Goal: Information Seeking & Learning: Learn about a topic

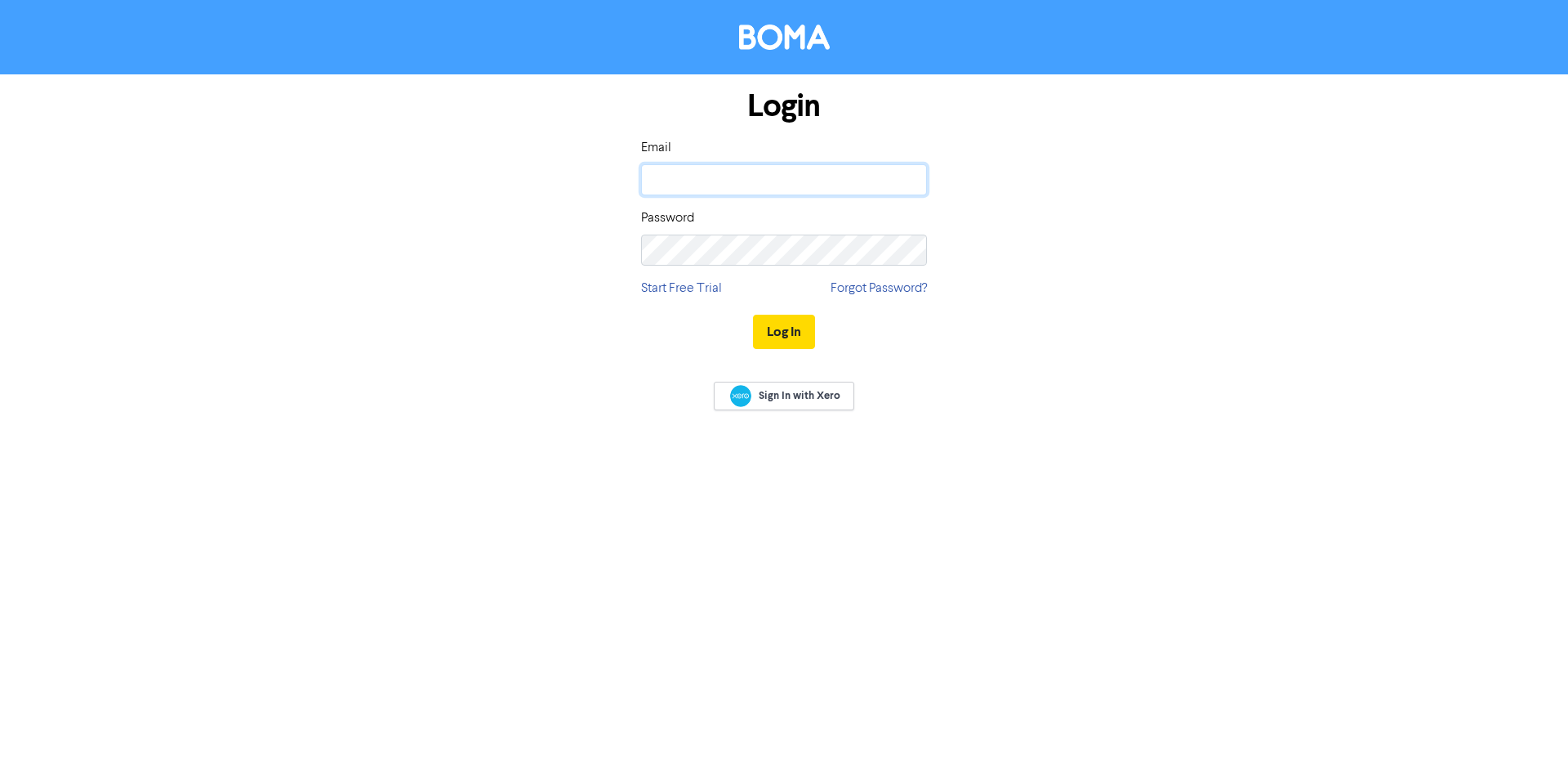
click at [681, 180] on input "email" at bounding box center [783, 180] width 286 height 31
type input "[PERSON_NAME][EMAIL_ADDRESS][DOMAIN_NAME]"
click at [753, 315] on button "Log In" at bounding box center [784, 332] width 62 height 34
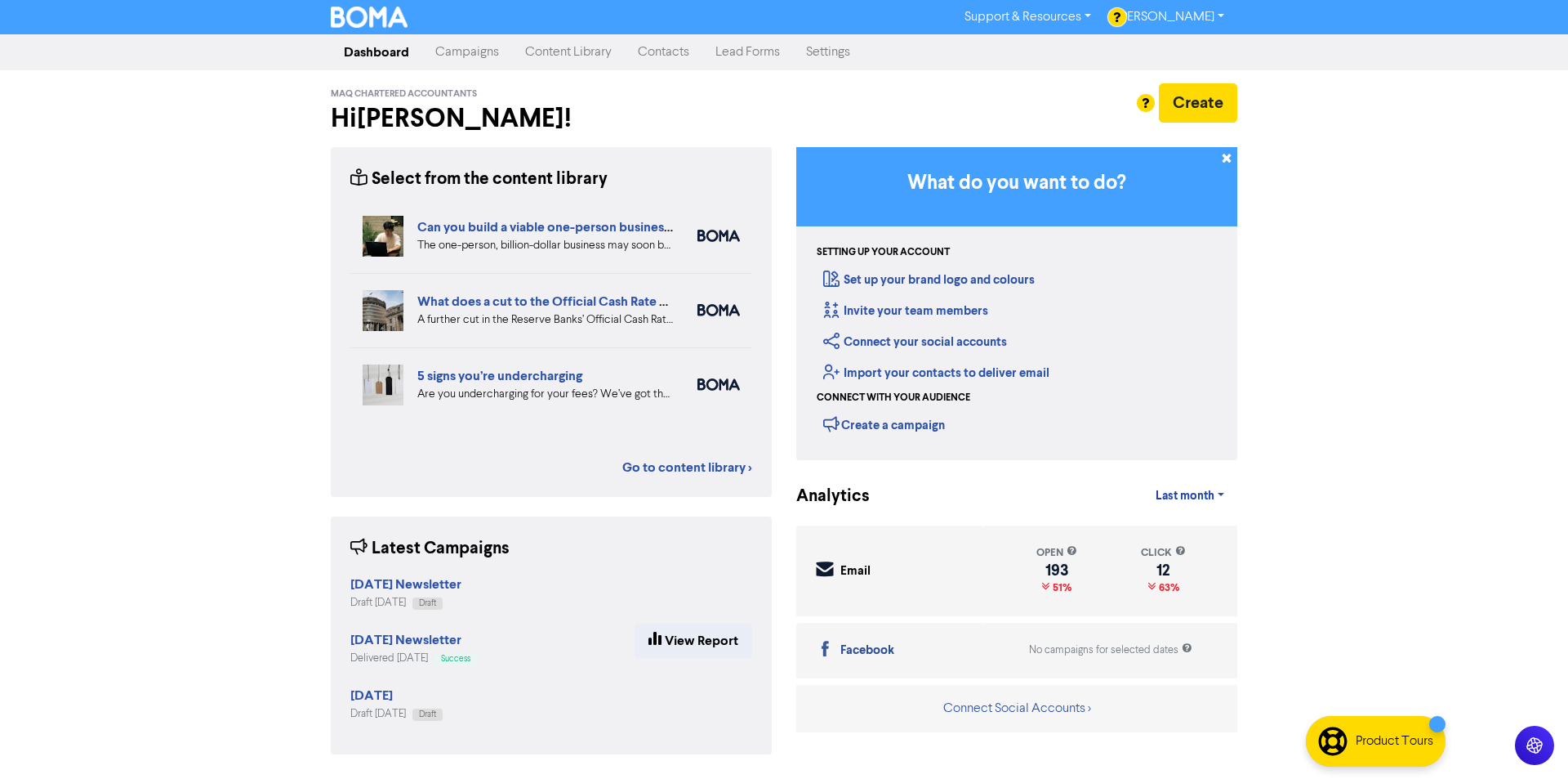
click at [576, 54] on link "Content Library" at bounding box center [568, 53] width 112 height 33
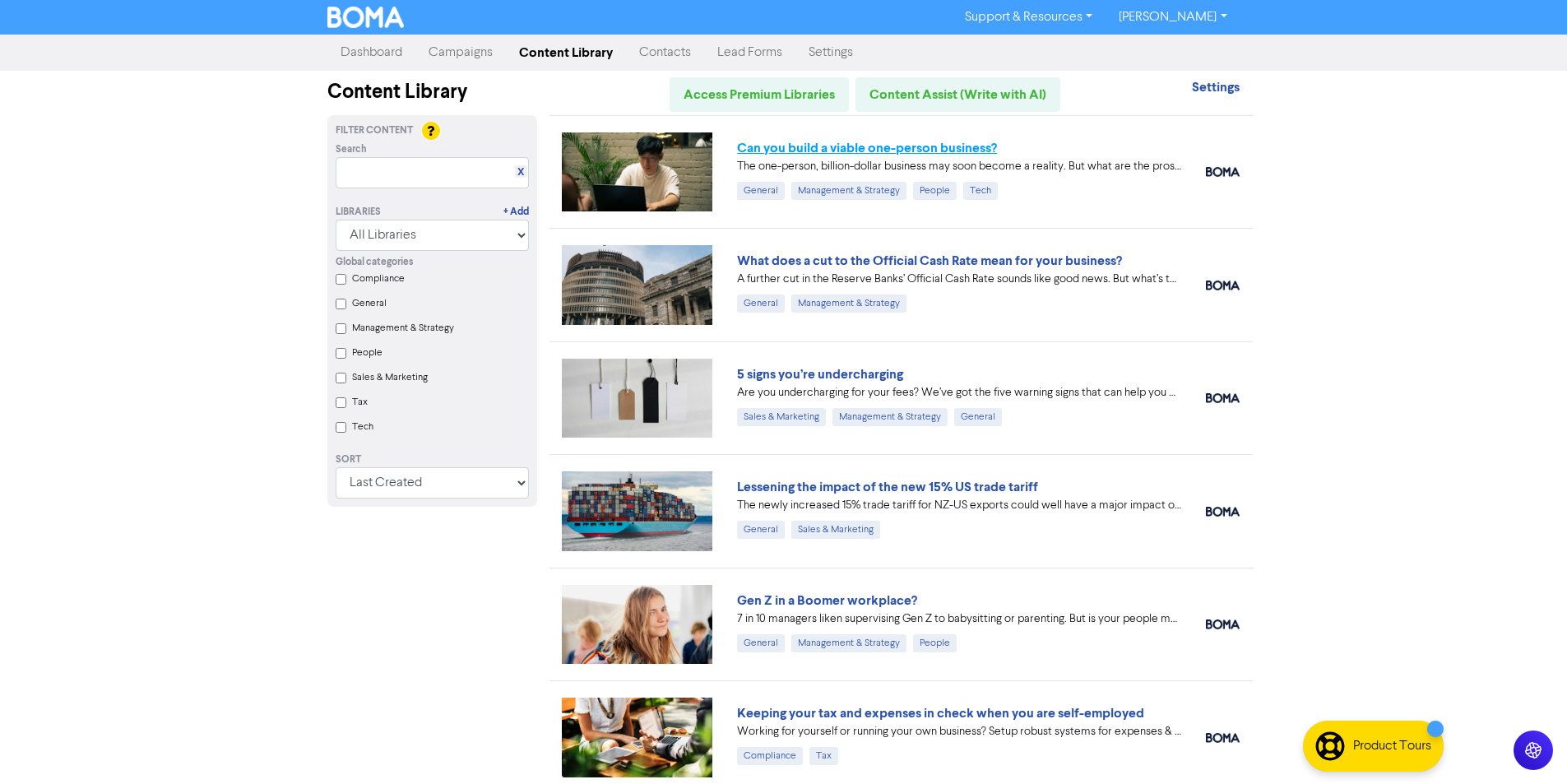
click at [826, 145] on link "Can you build a viable one-person business?" at bounding box center [867, 148] width 260 height 16
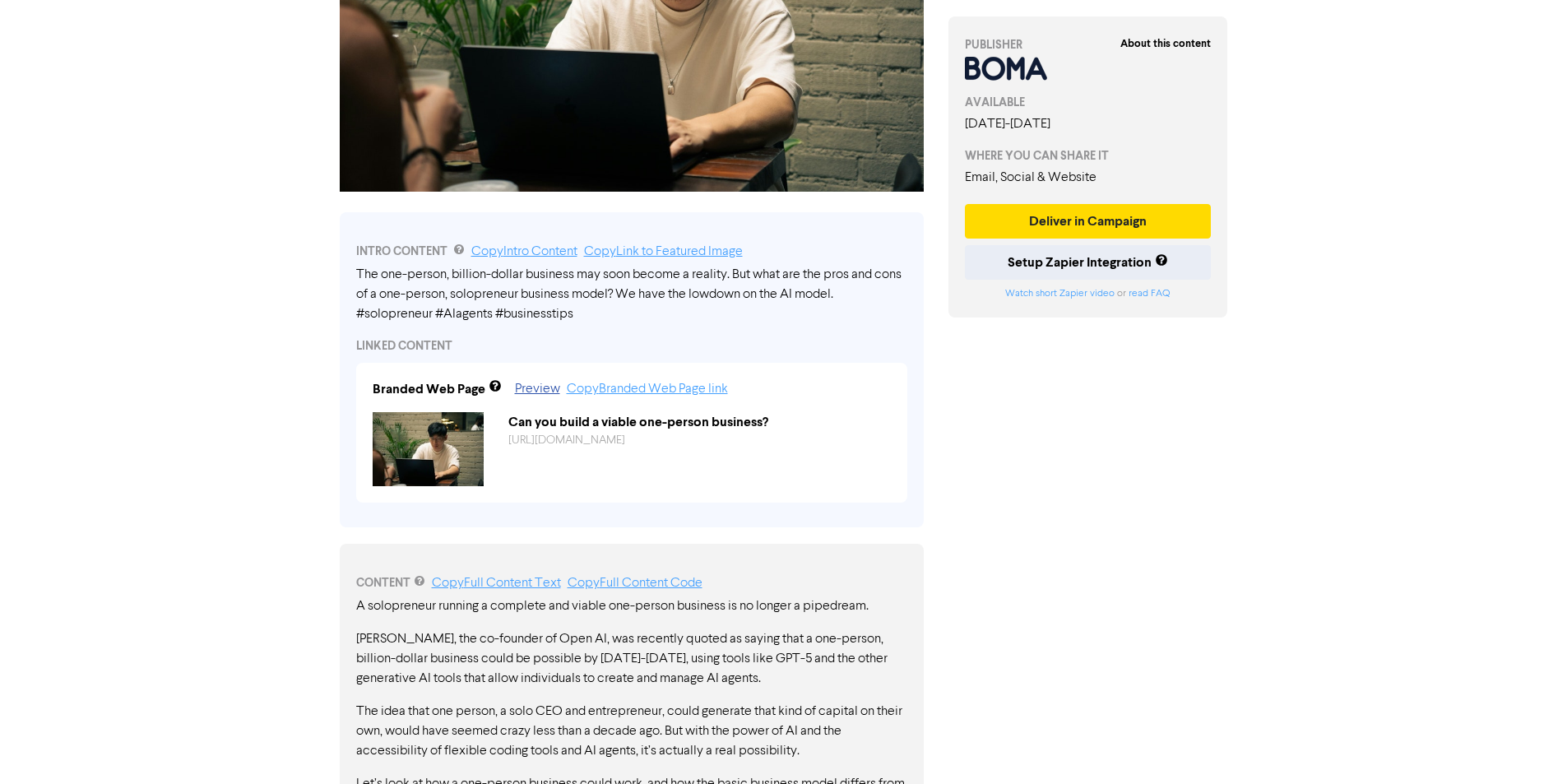
scroll to position [576, 0]
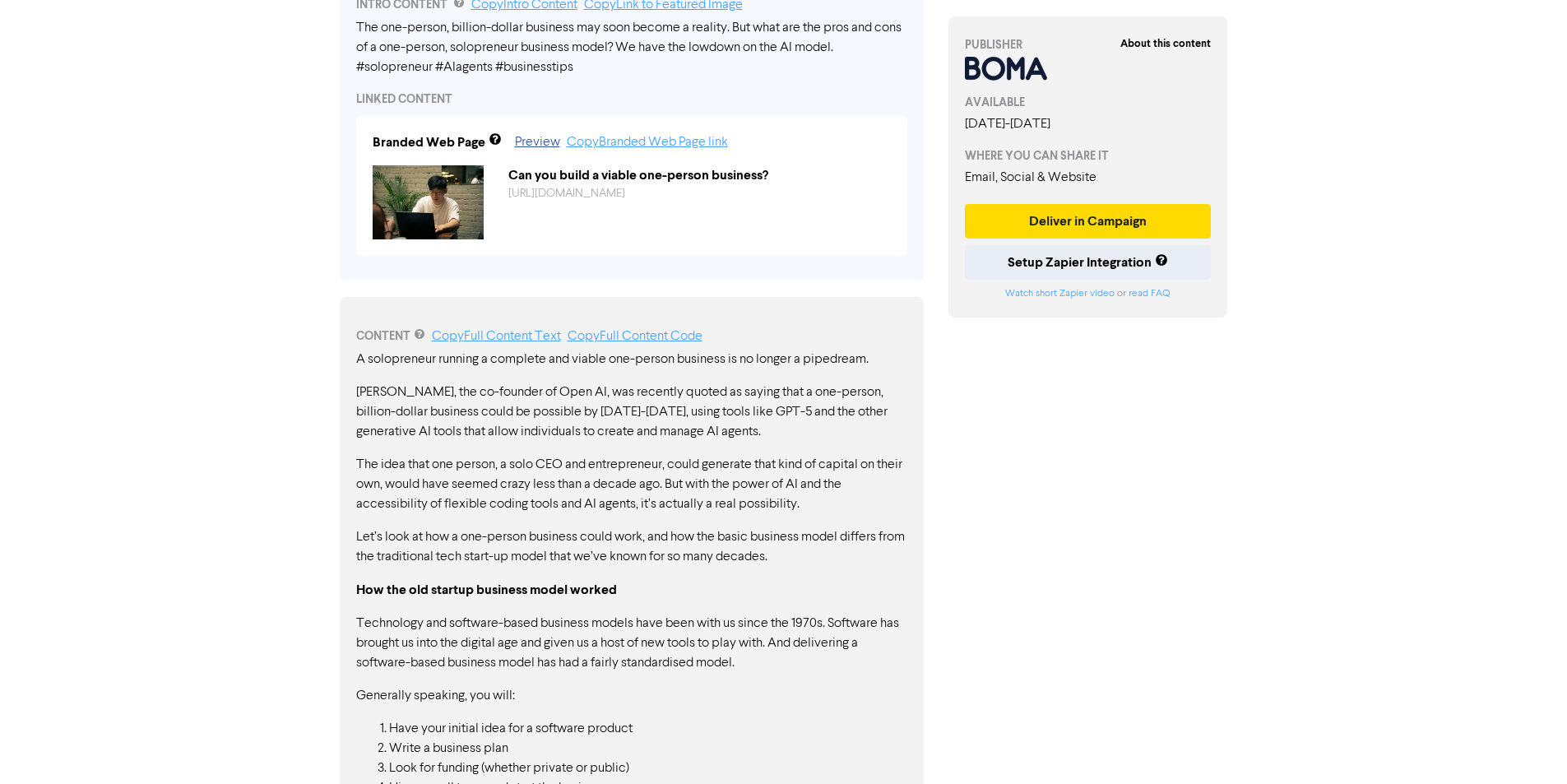
drag, startPoint x: 355, startPoint y: 356, endPoint x: 536, endPoint y: 559, distance: 272.0
drag, startPoint x: 351, startPoint y: 361, endPoint x: 497, endPoint y: 411, distance: 154.3
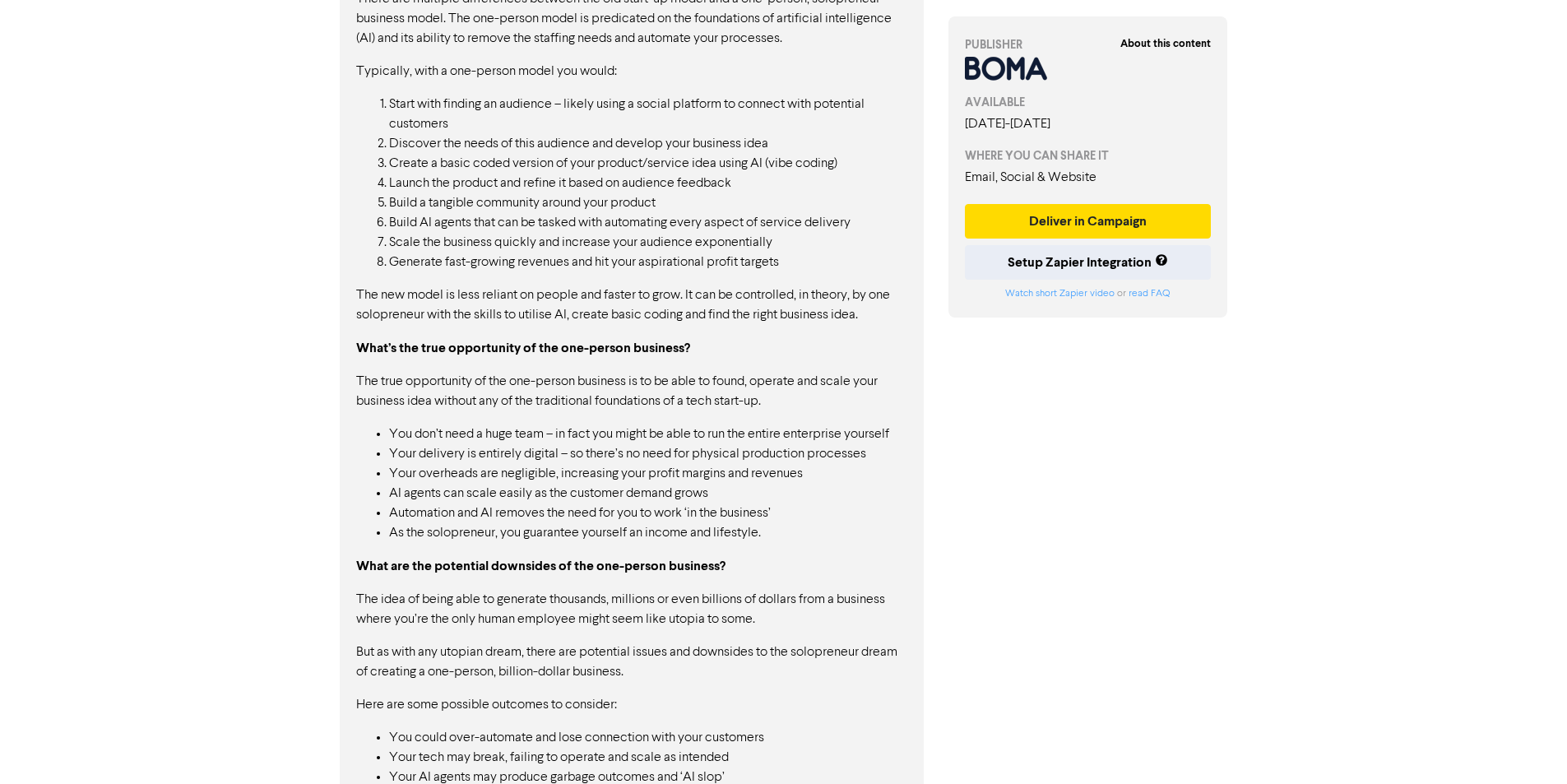
scroll to position [1688, 0]
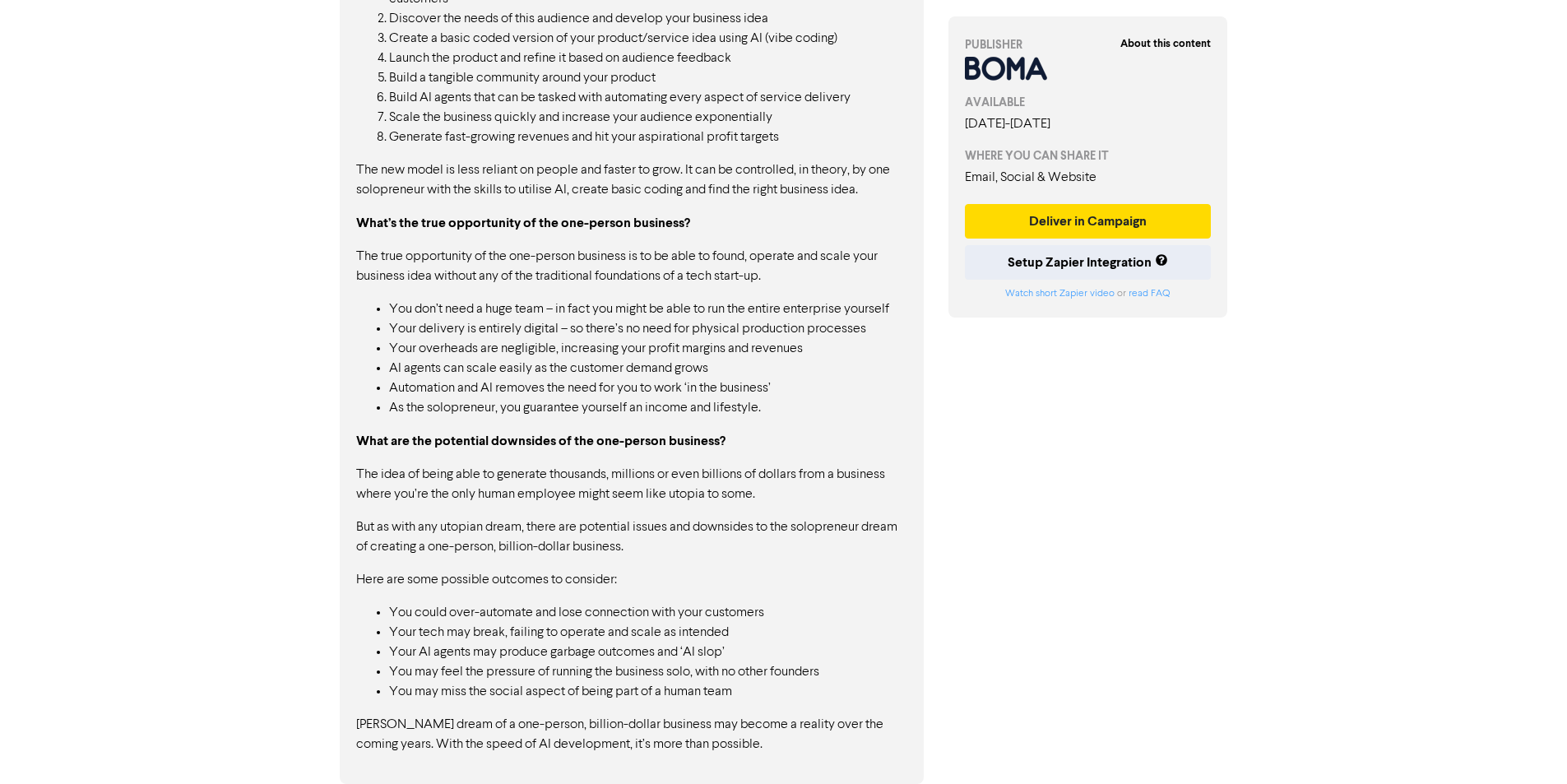
drag, startPoint x: 772, startPoint y: 745, endPoint x: 538, endPoint y: 651, distance: 252.2
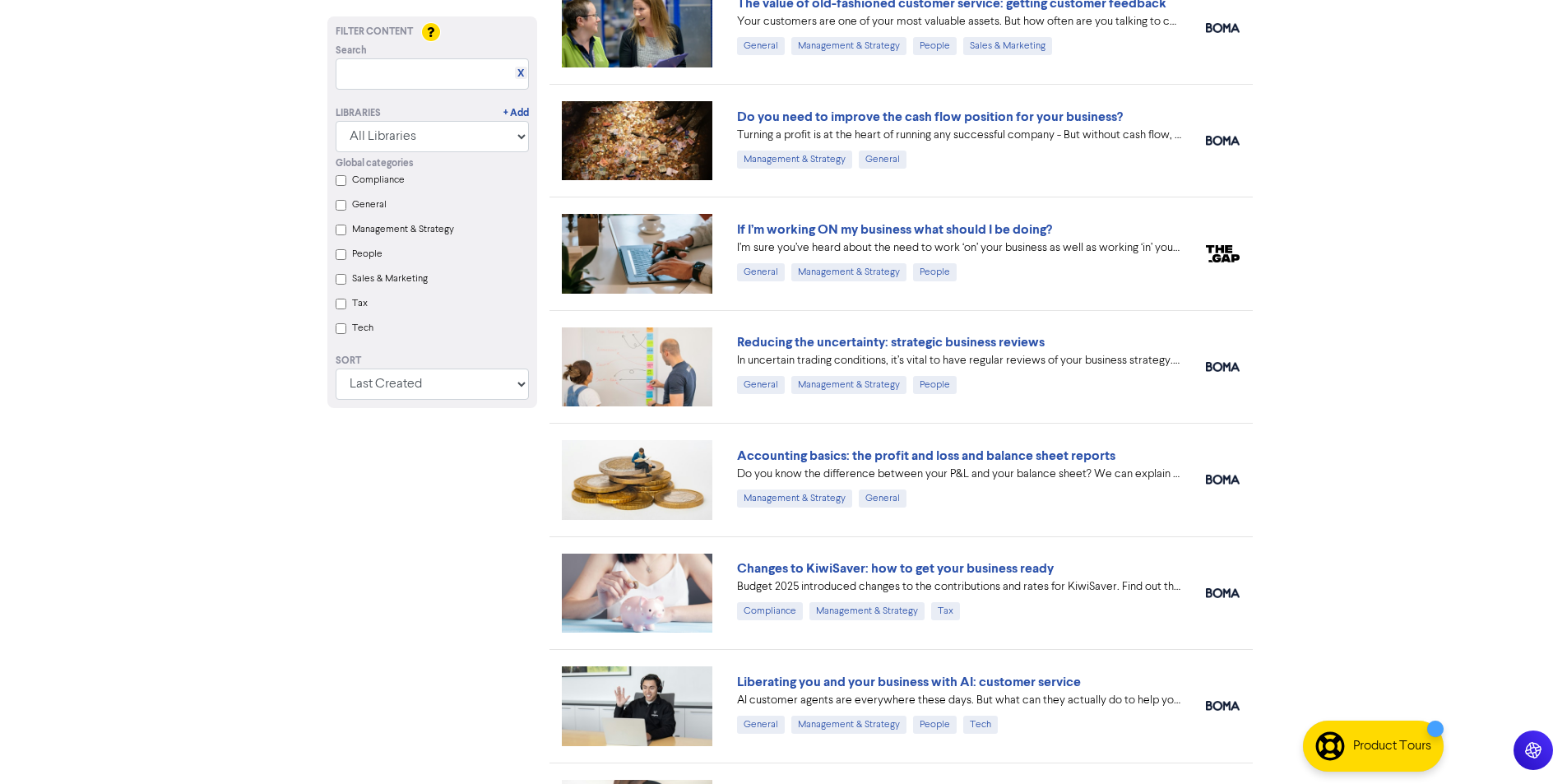
scroll to position [2713, 0]
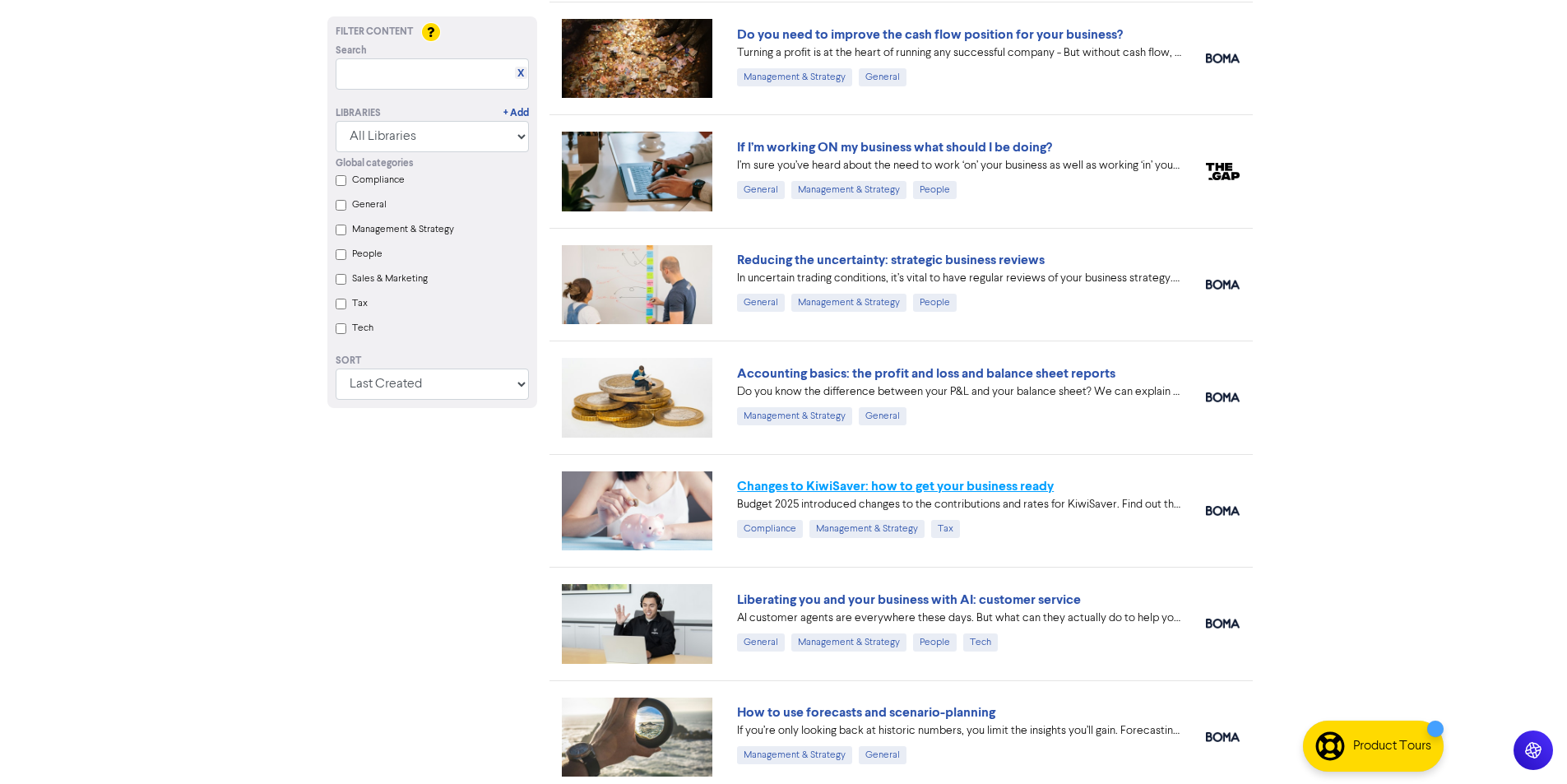
click at [878, 488] on link "Changes to KiwiSaver: how to get your business ready" at bounding box center [895, 486] width 317 height 16
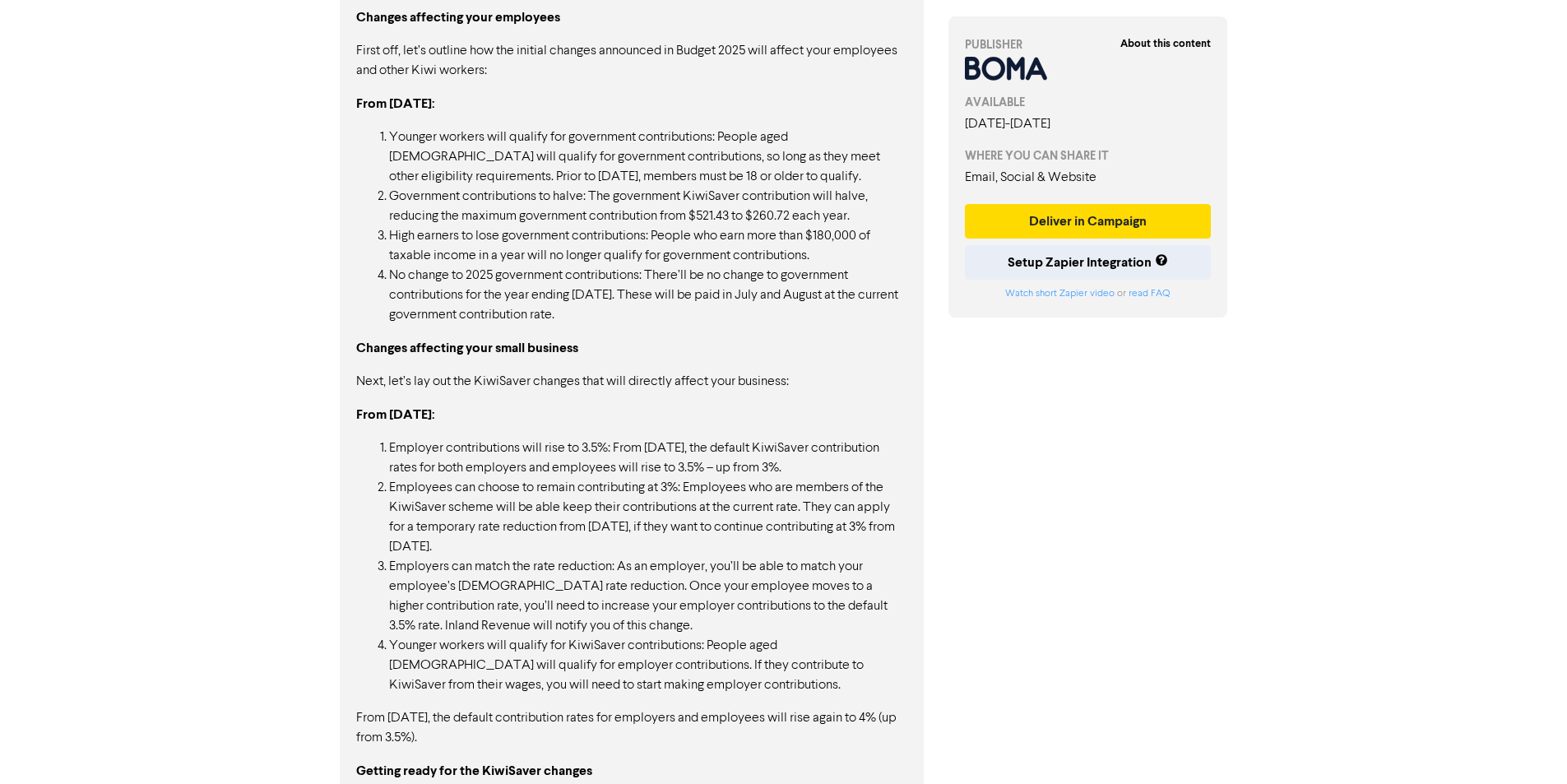
scroll to position [904, 0]
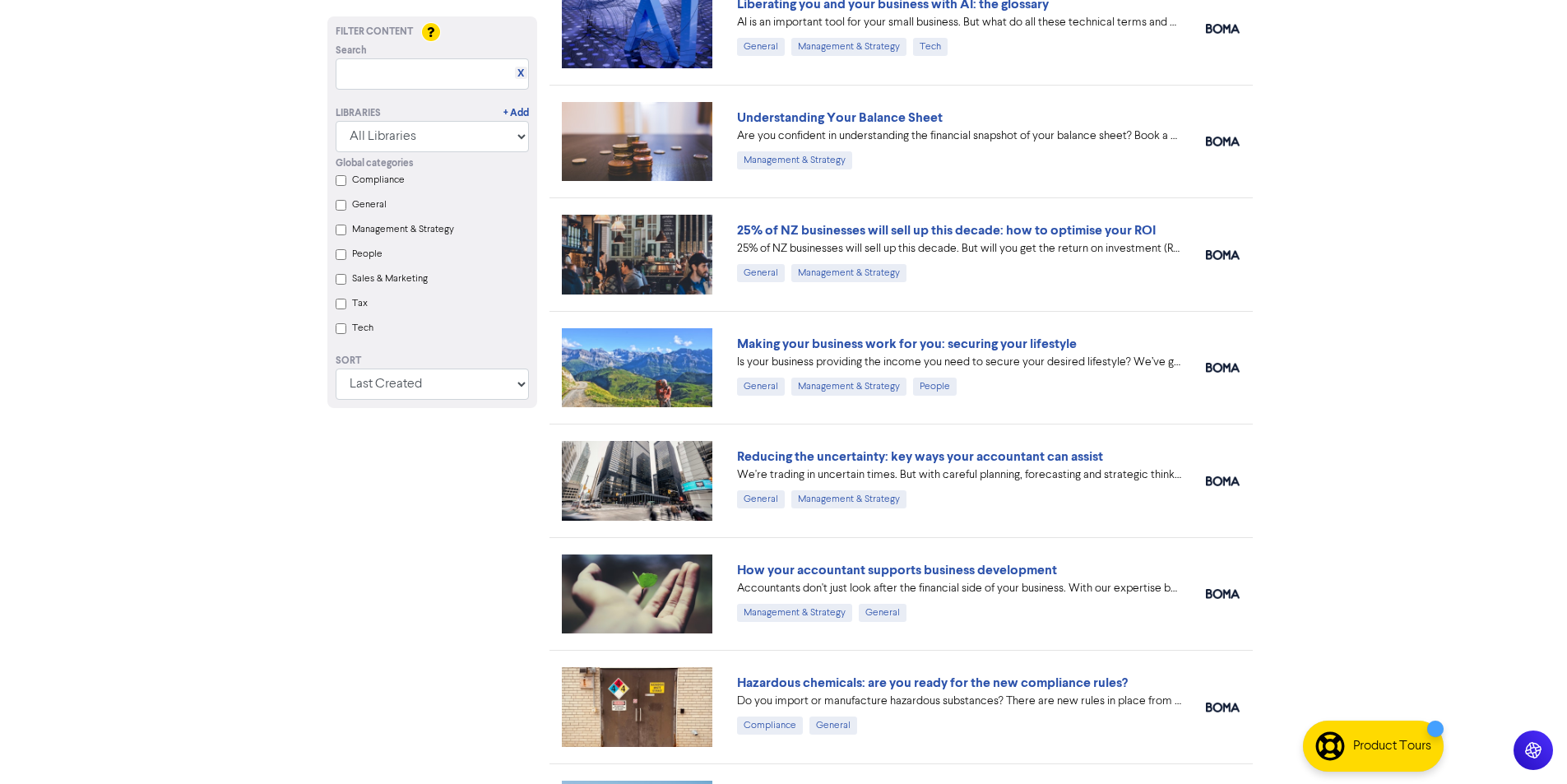
scroll to position [7573, 0]
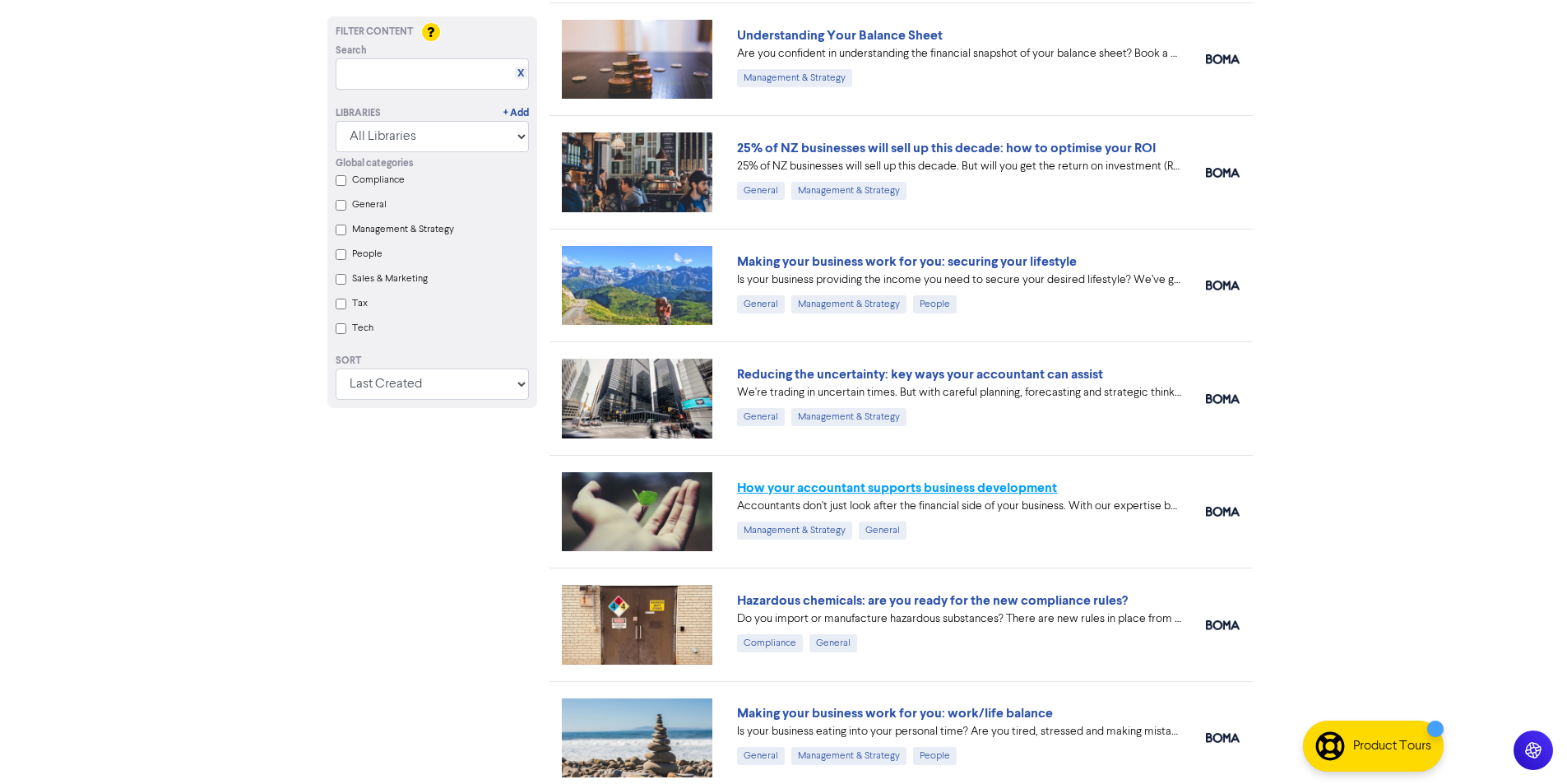
click at [833, 483] on link "How your accountant supports business development" at bounding box center [897, 487] width 320 height 16
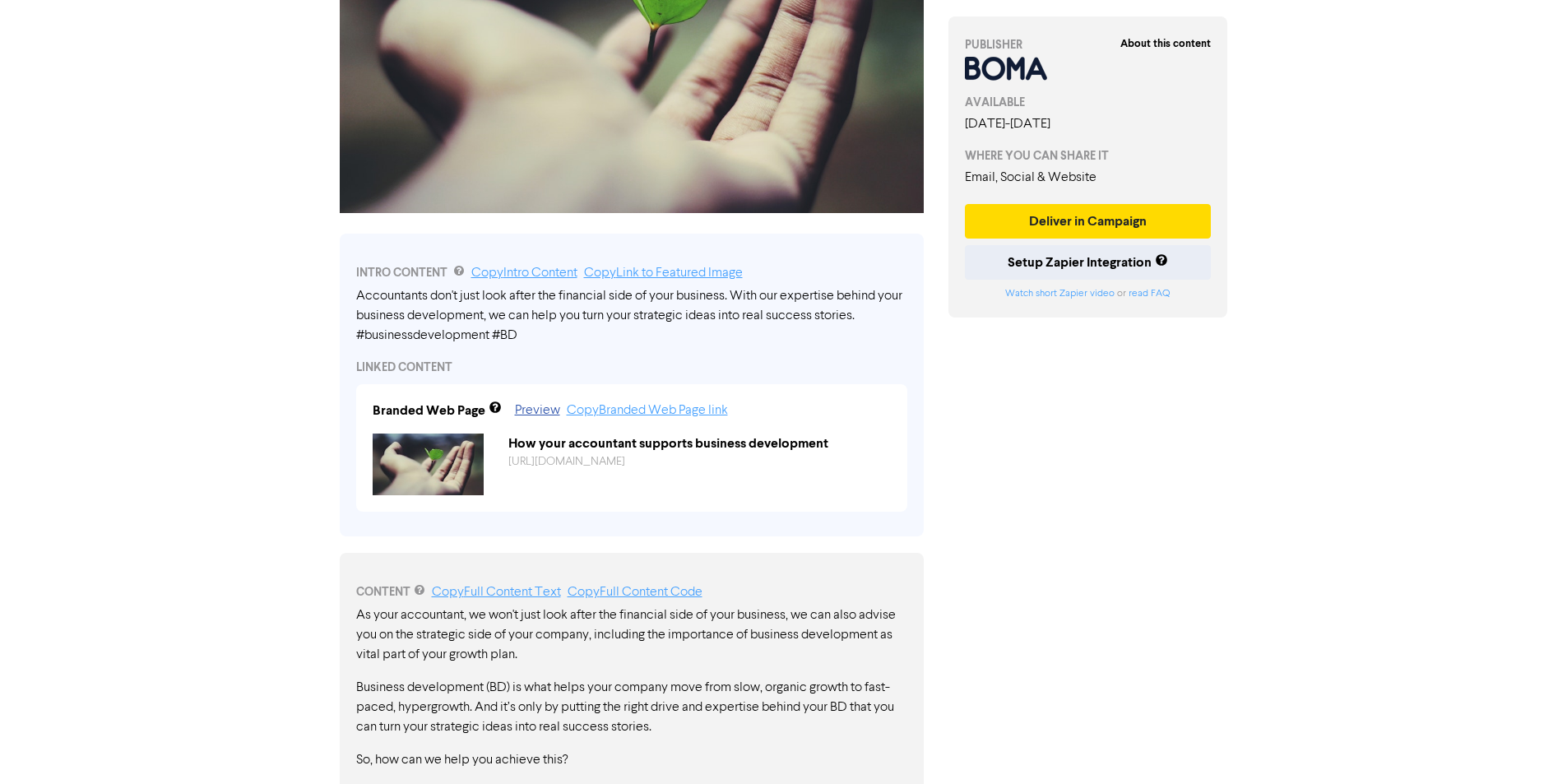
scroll to position [329, 0]
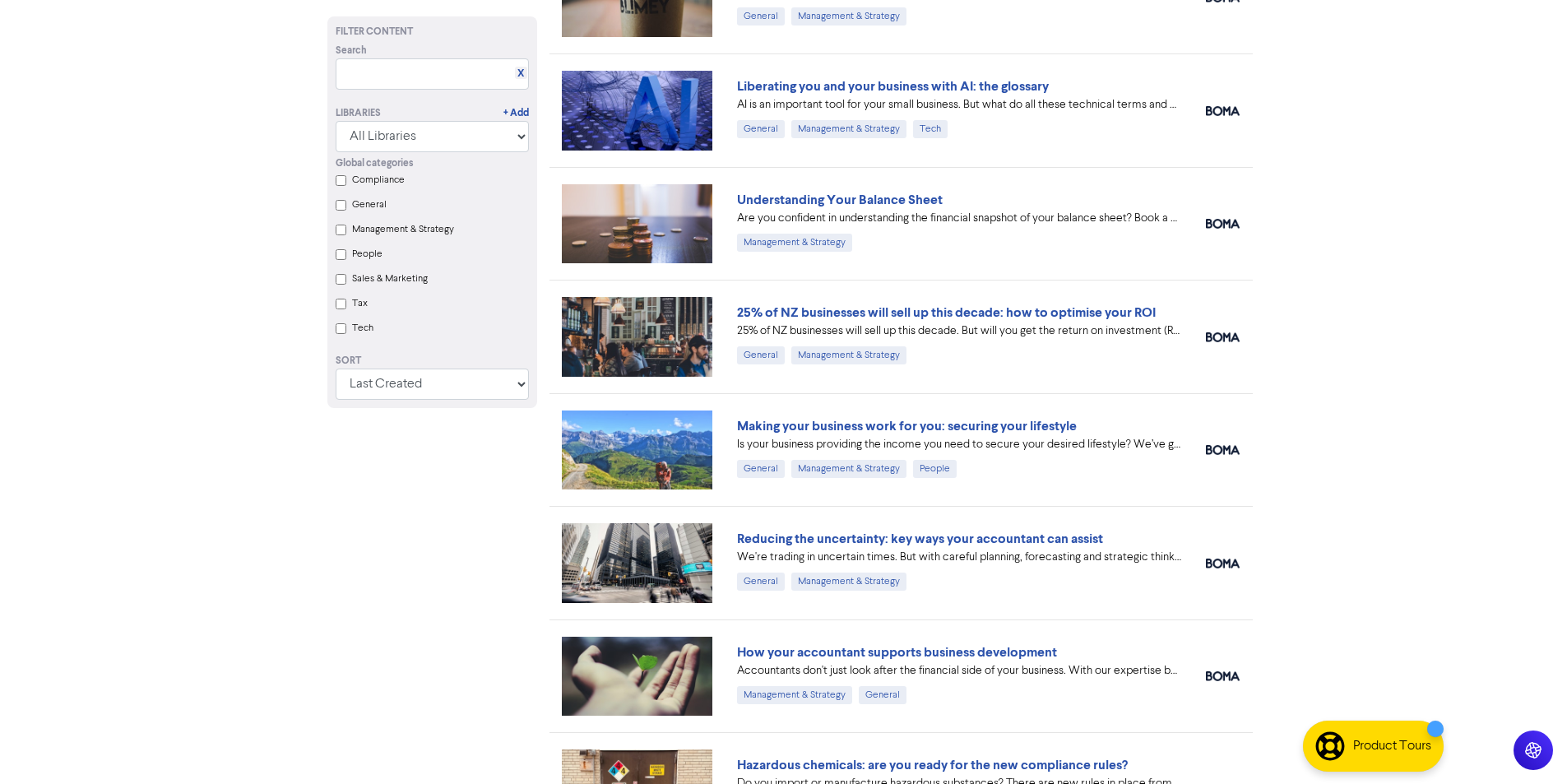
scroll to position [6915, 0]
